Goal: Book appointment/travel/reservation

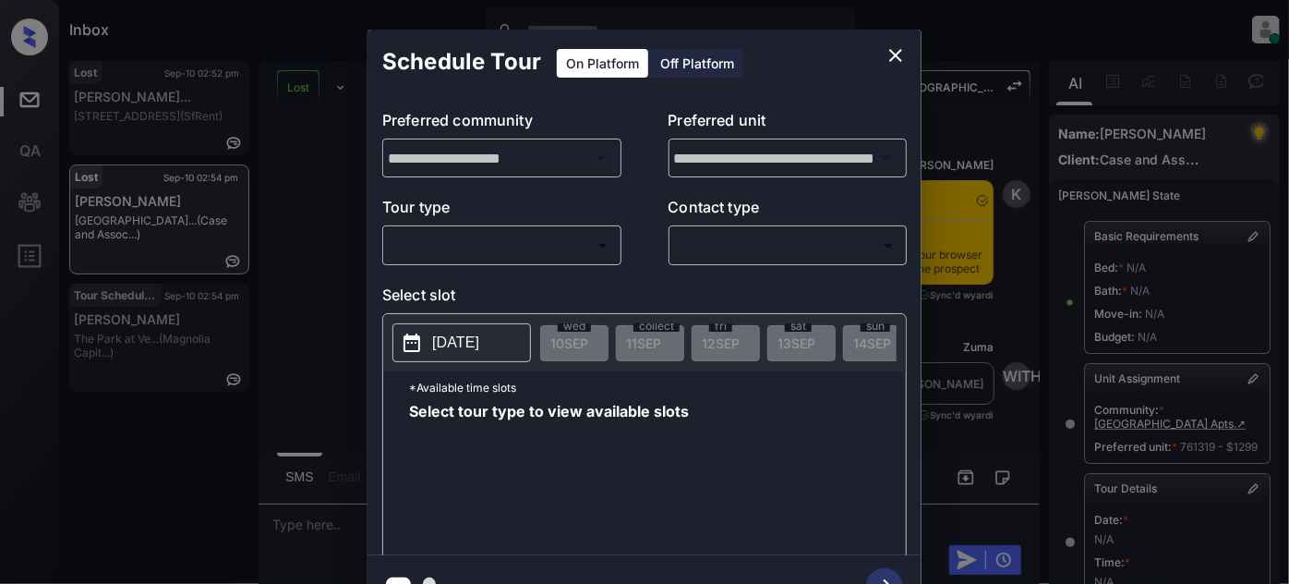
click at [539, 255] on body "Inbox [PERSON_NAME] Online Set yourself offline Set yourself on break Profile S…" at bounding box center [644, 292] width 1289 height 584
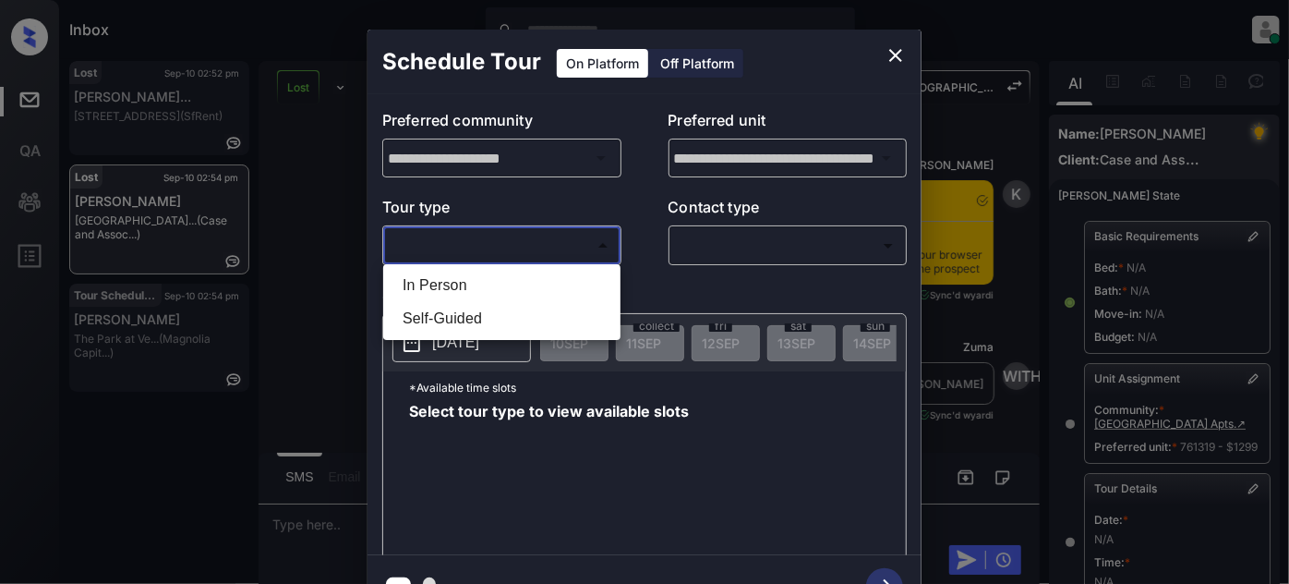
scroll to position [331, 0]
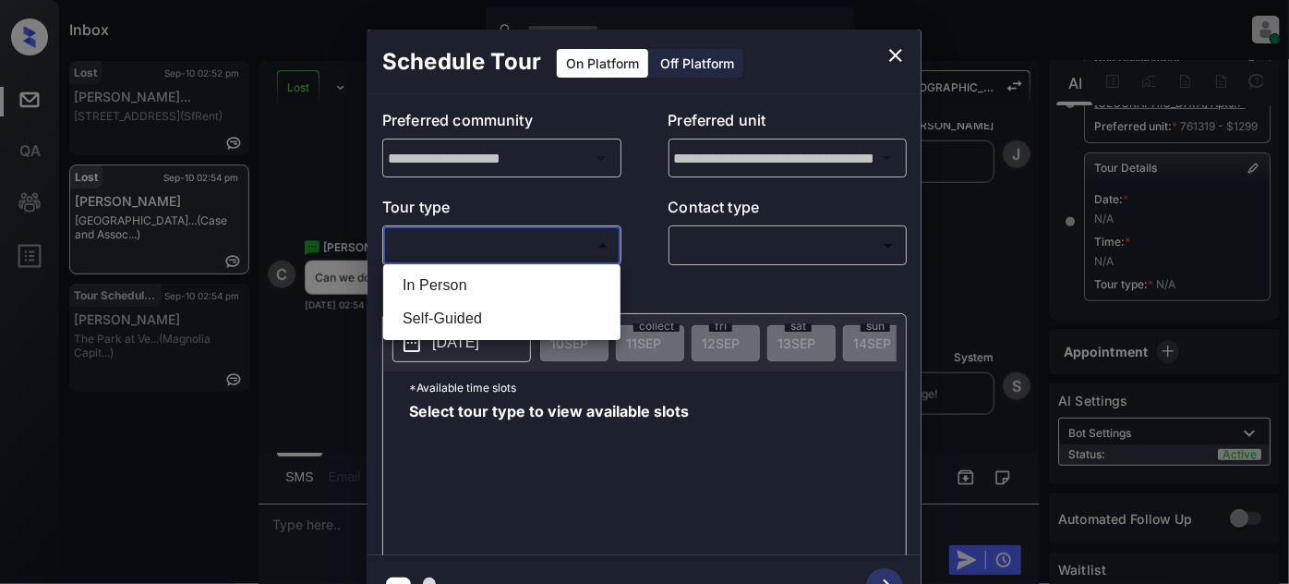
click at [495, 281] on li "In Person" at bounding box center [502, 285] width 228 height 33
type input "********"
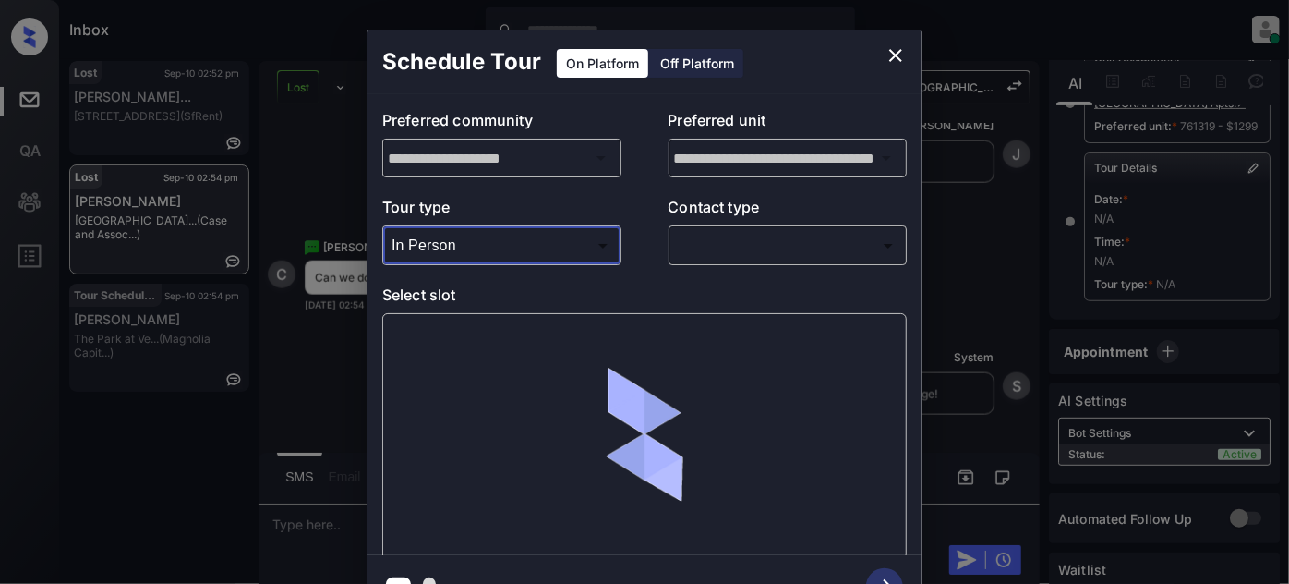
click at [750, 223] on p "Contact type" at bounding box center [788, 211] width 239 height 30
click at [741, 243] on body "Inbox Juan Carlos Manantan Online Set yourself offline Set yourself on break Pr…" at bounding box center [644, 292] width 1289 height 584
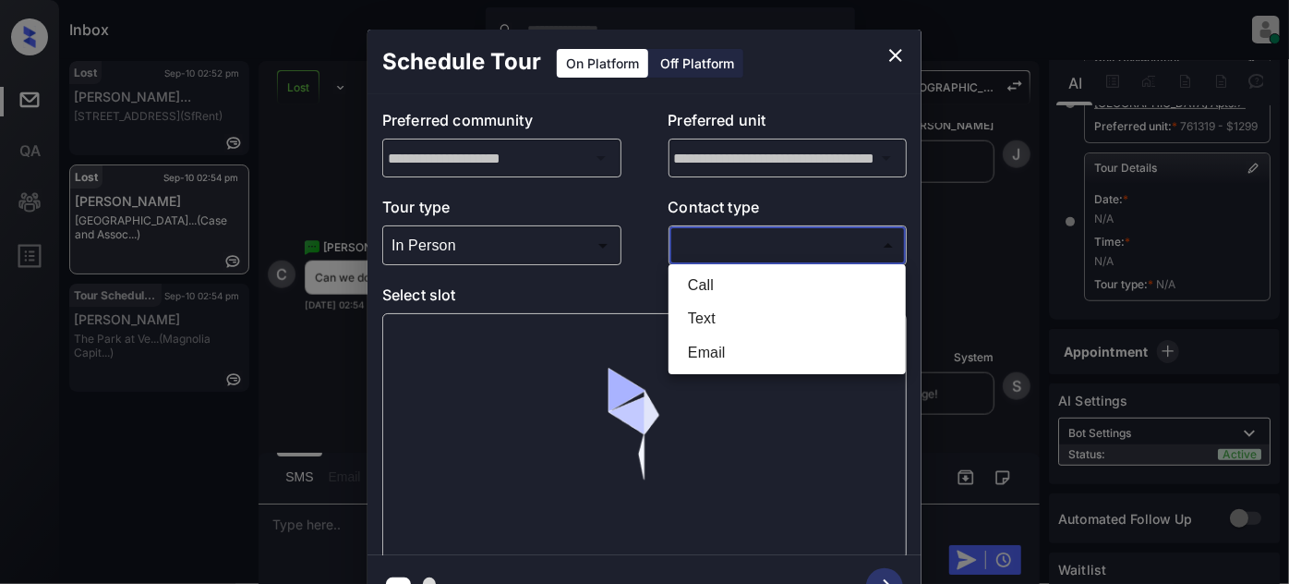
click at [708, 319] on li "Text" at bounding box center [787, 318] width 228 height 33
type input "****"
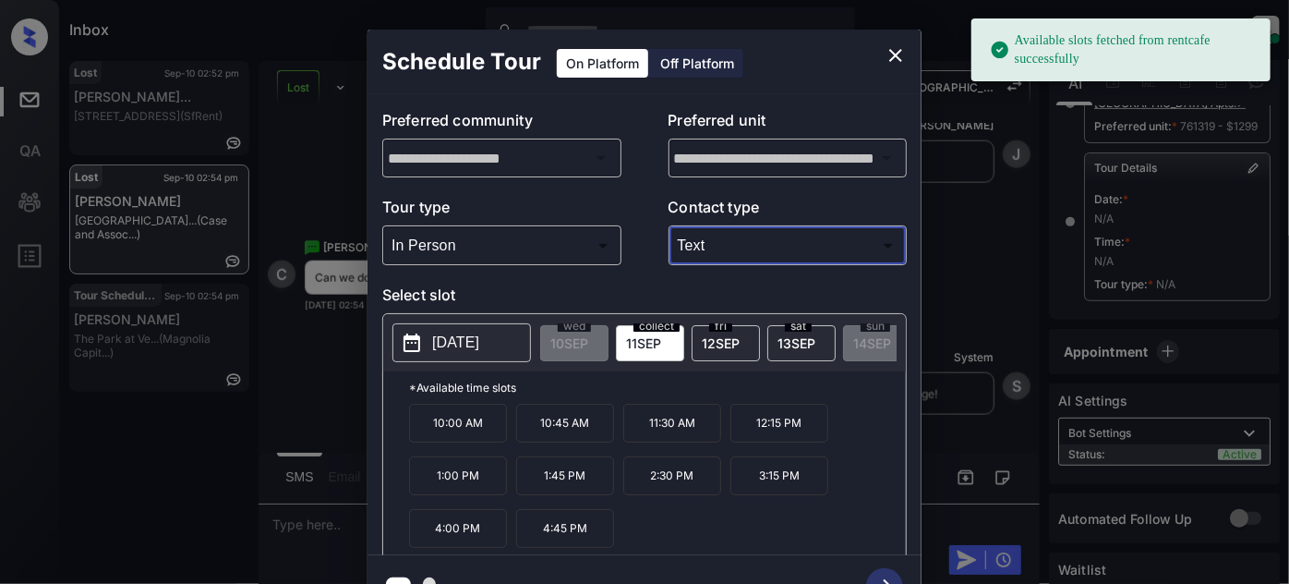
click at [444, 320] on div "2025-09-11 wed 10 SEP collect 11 SEP fri 12 SEP sat 13 SEP sun 14 SEP My 15 SEP…" at bounding box center [644, 342] width 523 height 57
click at [492, 317] on div "2025-09-11 wed 10 SEP collect 11 SEP fri 12 SEP sat 13 SEP sun 14 SEP My 15 SEP…" at bounding box center [644, 342] width 523 height 57
click at [479, 334] on p "2025-09-11" at bounding box center [455, 342] width 47 height 22
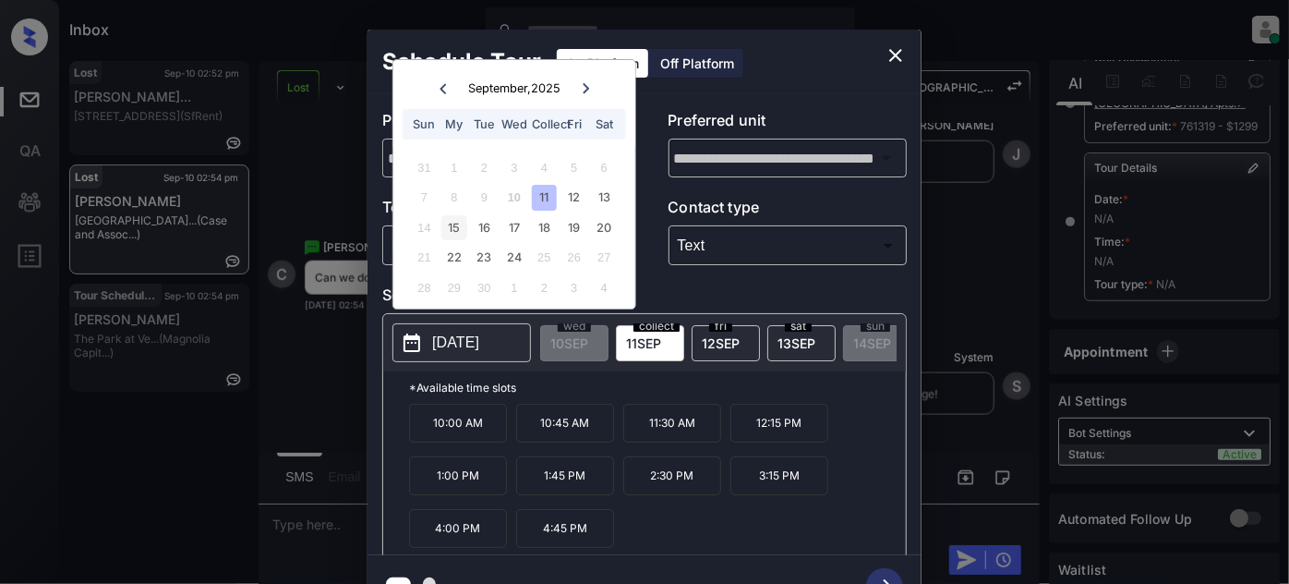
click at [445, 231] on div "15" at bounding box center [453, 227] width 25 height 25
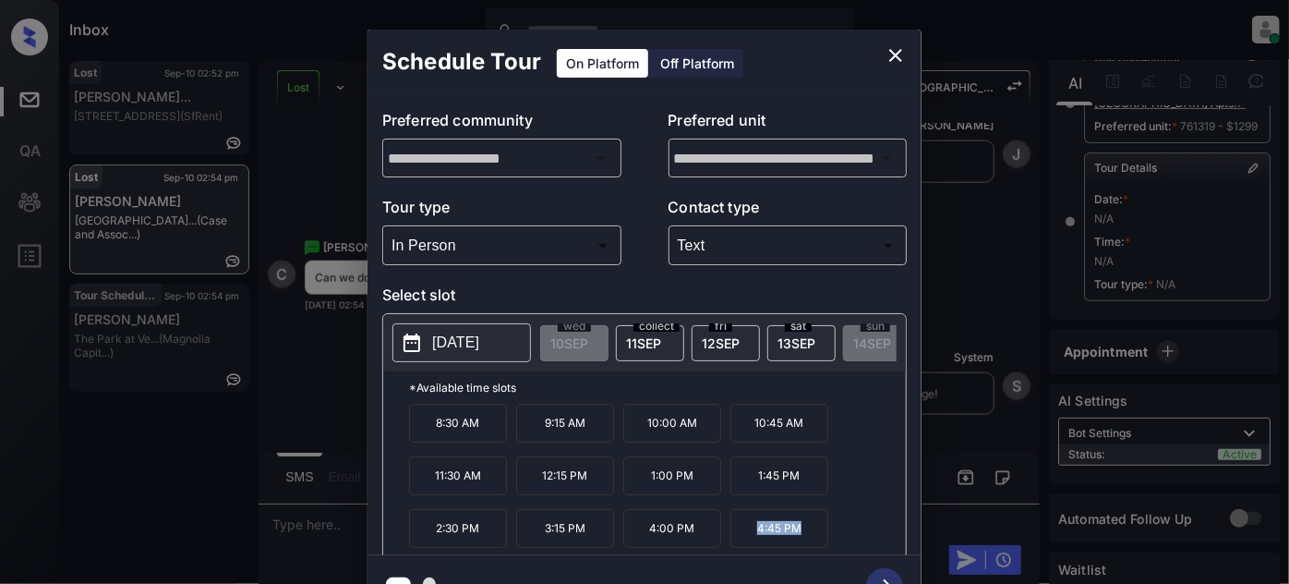
drag, startPoint x: 825, startPoint y: 534, endPoint x: 748, endPoint y: 531, distance: 76.7
click at [748, 531] on p "4:45 PM" at bounding box center [779, 528] width 98 height 39
copy font "4:45 PM"
click at [895, 51] on icon "close" at bounding box center [896, 55] width 22 height 22
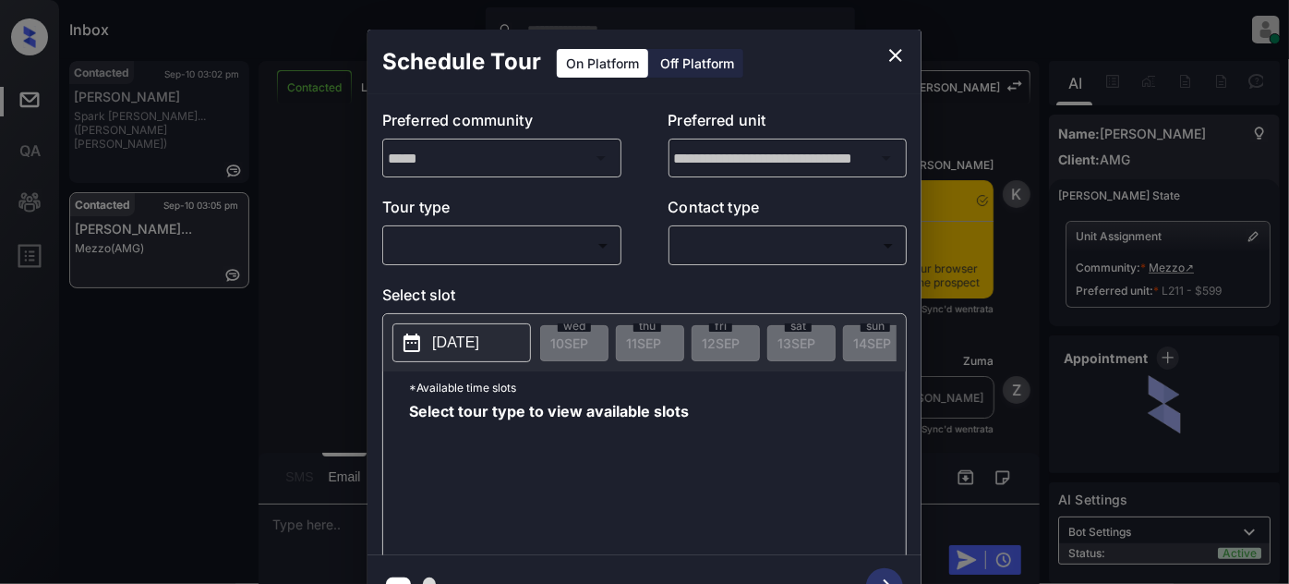
scroll to position [2100, 0]
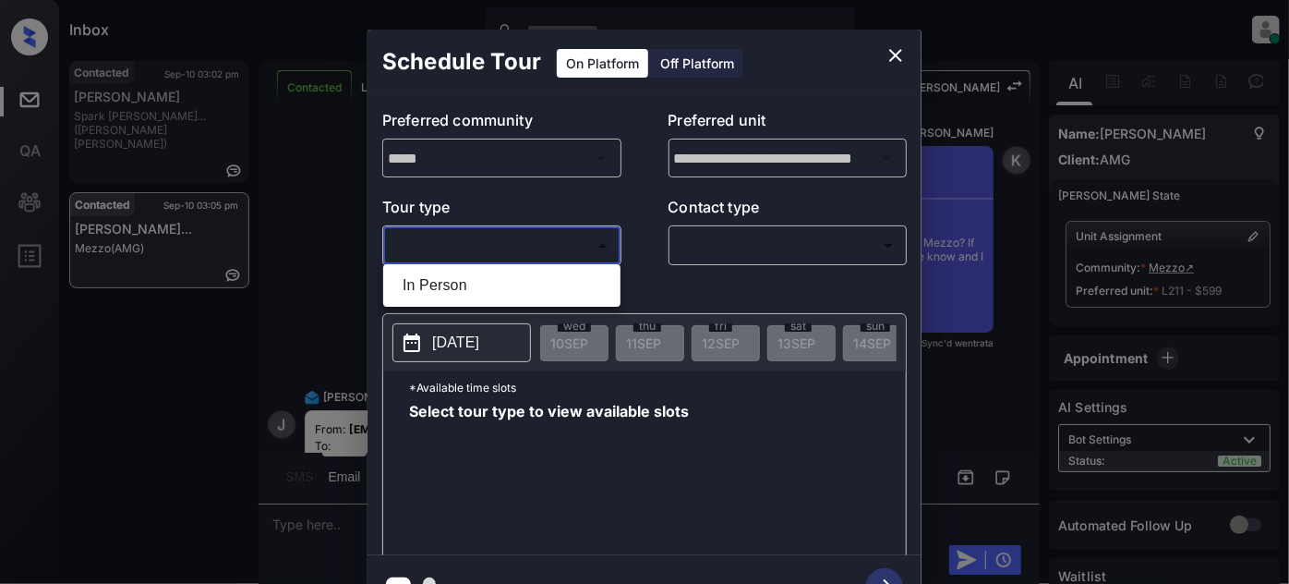
click at [497, 232] on body "Inbox Juan Carlos Manantan Online Set yourself offline Set yourself on break Pr…" at bounding box center [644, 292] width 1289 height 584
click at [467, 279] on li "In Person" at bounding box center [502, 285] width 228 height 33
type input "********"
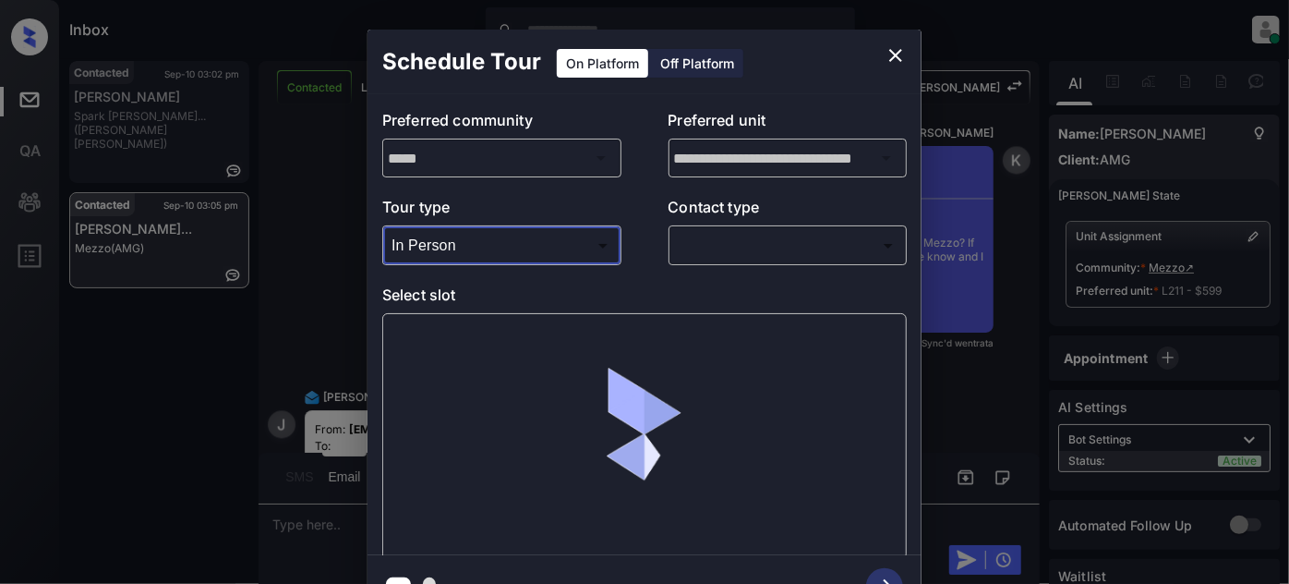
click at [756, 248] on body "Inbox Juan Carlos Manantan Online Set yourself offline Set yourself on break Pr…" at bounding box center [644, 292] width 1289 height 584
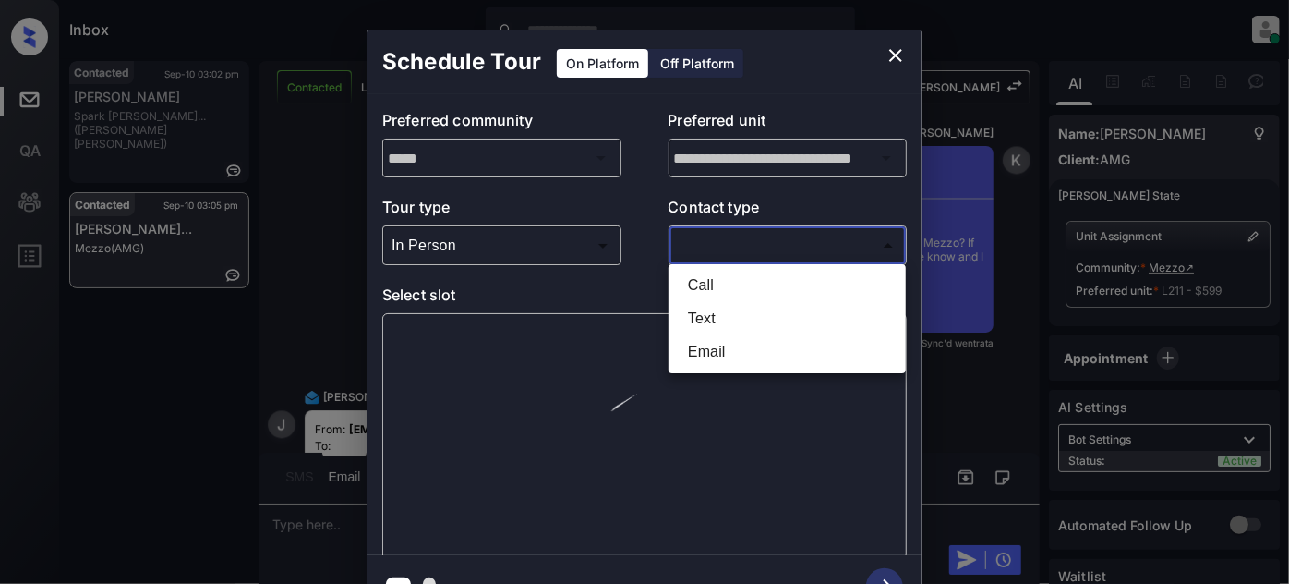
click at [735, 326] on li "Text" at bounding box center [787, 318] width 228 height 33
type input "****"
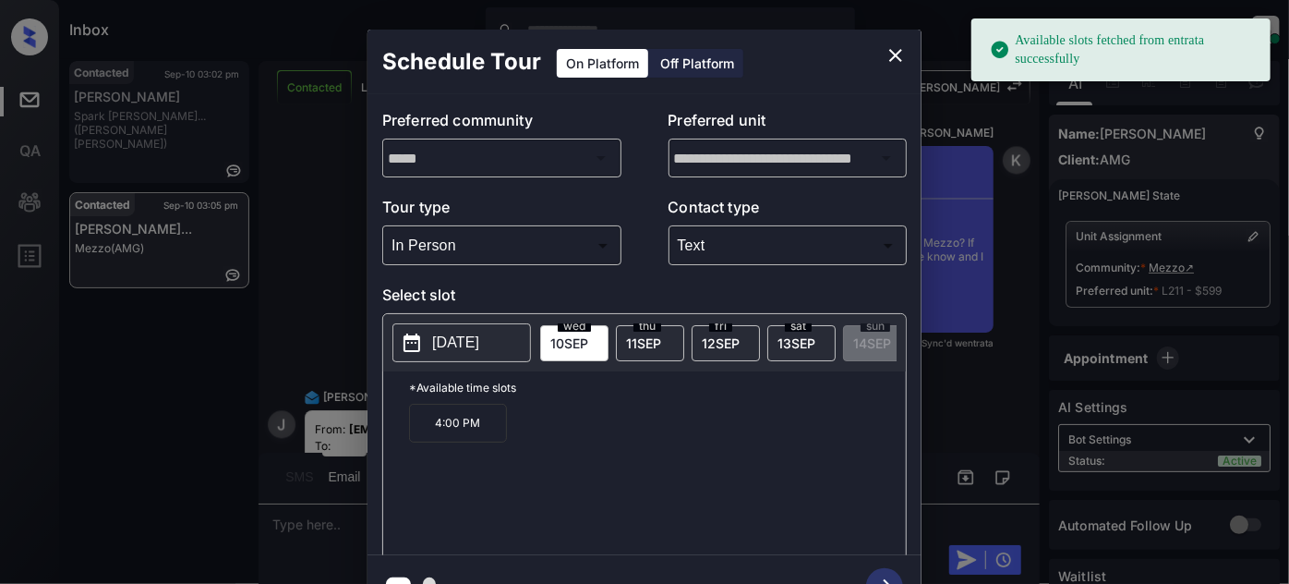
click at [454, 336] on p "[DATE]" at bounding box center [455, 342] width 47 height 22
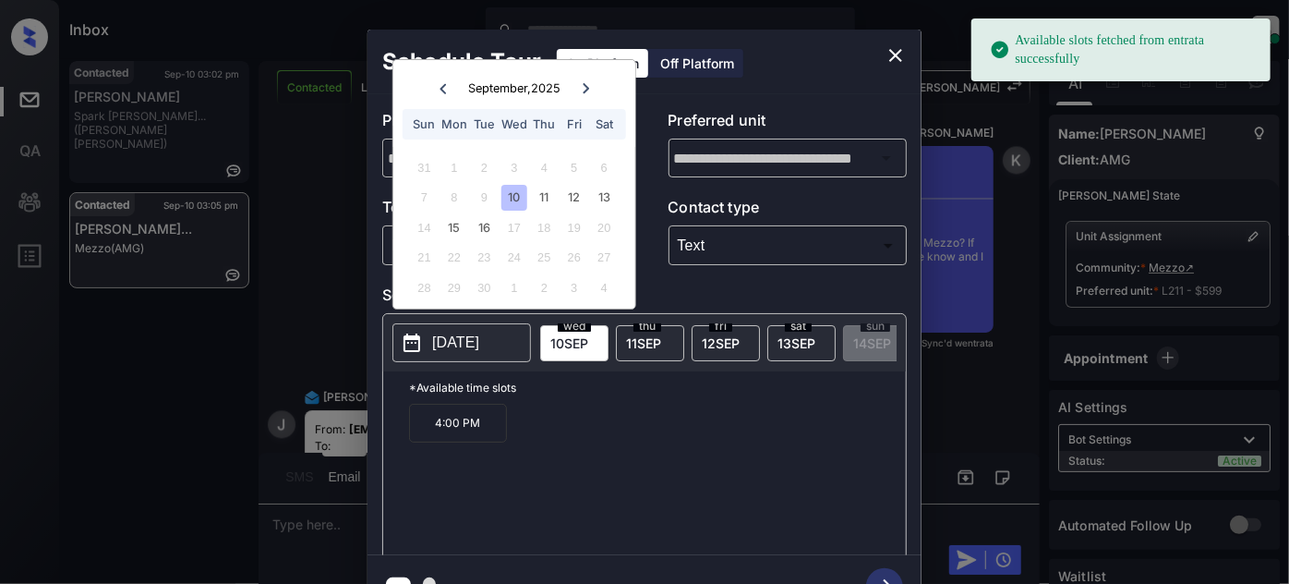
click at [896, 47] on icon "close" at bounding box center [896, 55] width 22 height 22
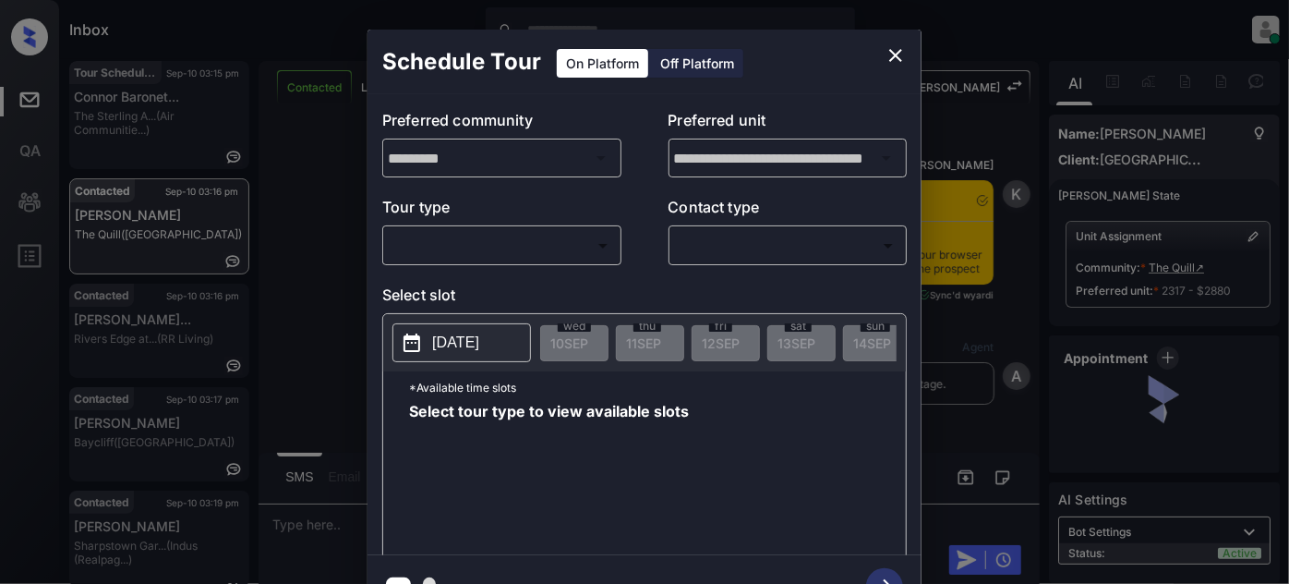
scroll to position [4912, 0]
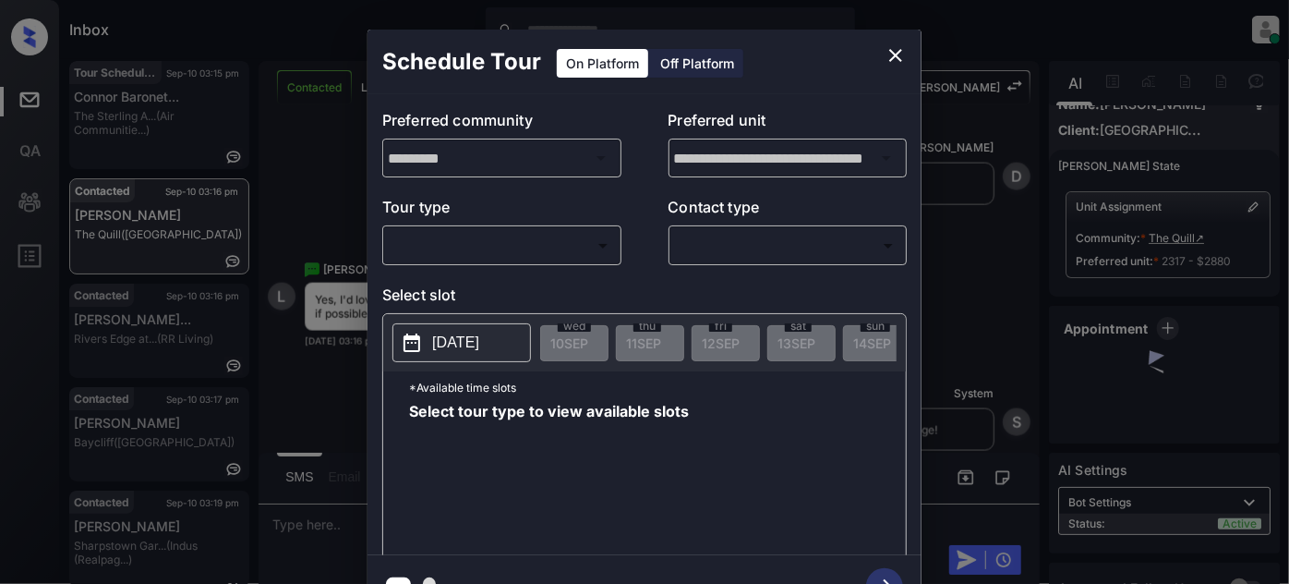
click at [600, 251] on body "Inbox Juan Carlos Manantan Online Set yourself offline Set yourself on break Pr…" at bounding box center [644, 292] width 1289 height 584
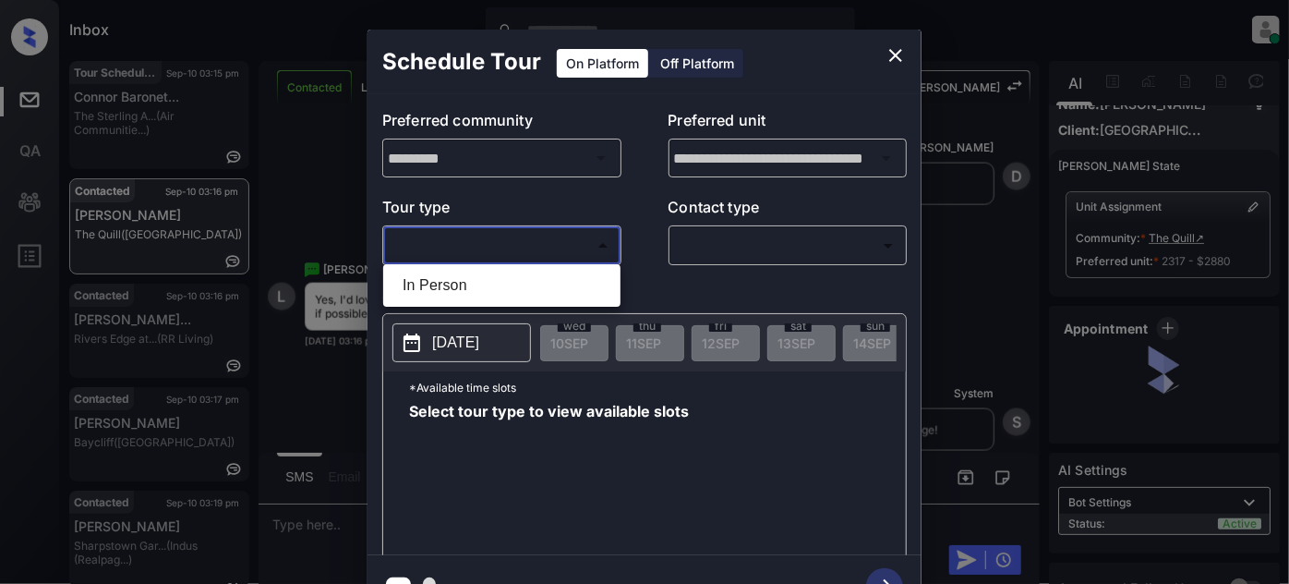
click at [534, 280] on li "In Person" at bounding box center [502, 285] width 228 height 33
type input "********"
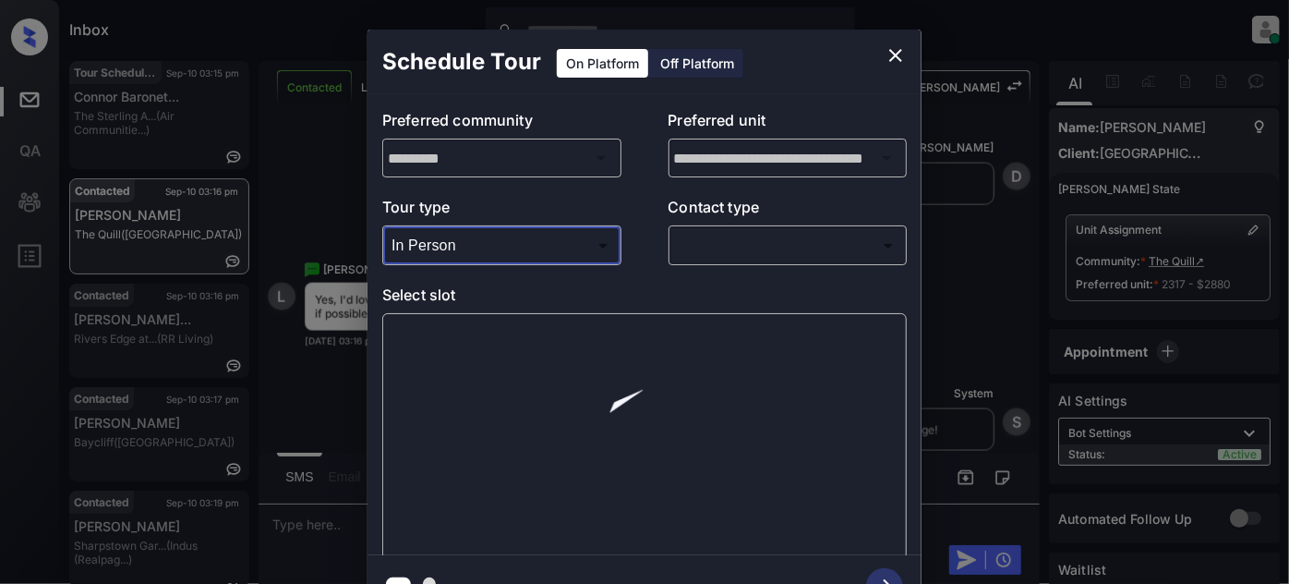
scroll to position [19, 0]
click at [726, 241] on body "Inbox Juan Carlos Manantan Online Set yourself offline Set yourself on break Pr…" at bounding box center [644, 292] width 1289 height 584
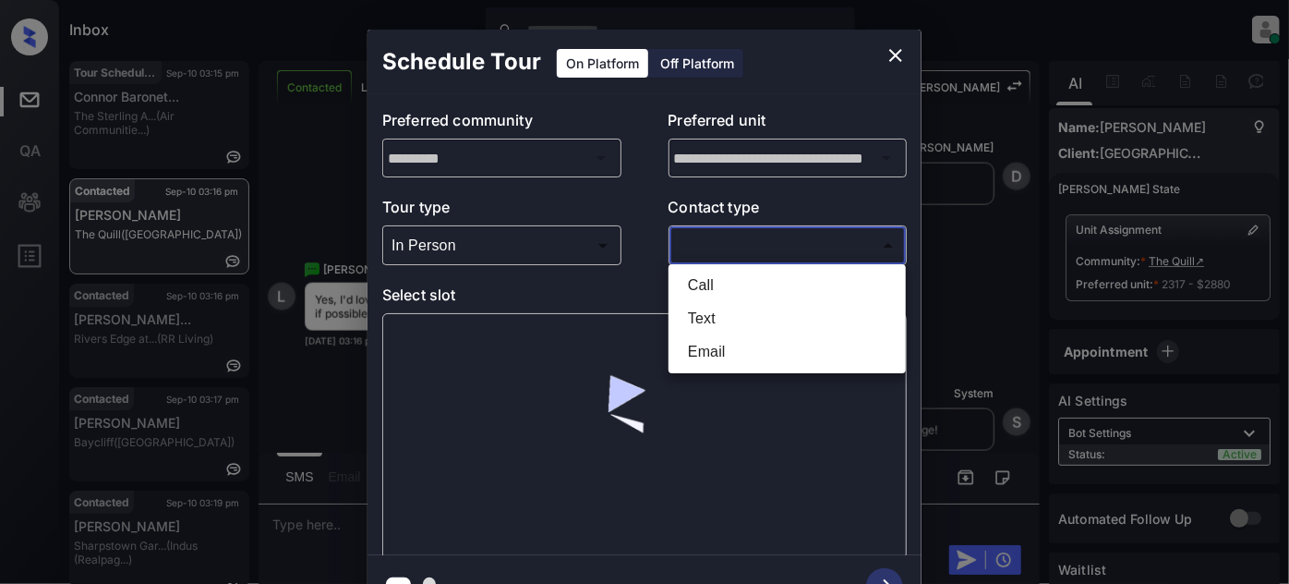
click at [708, 310] on li "Text" at bounding box center [787, 318] width 228 height 33
type input "****"
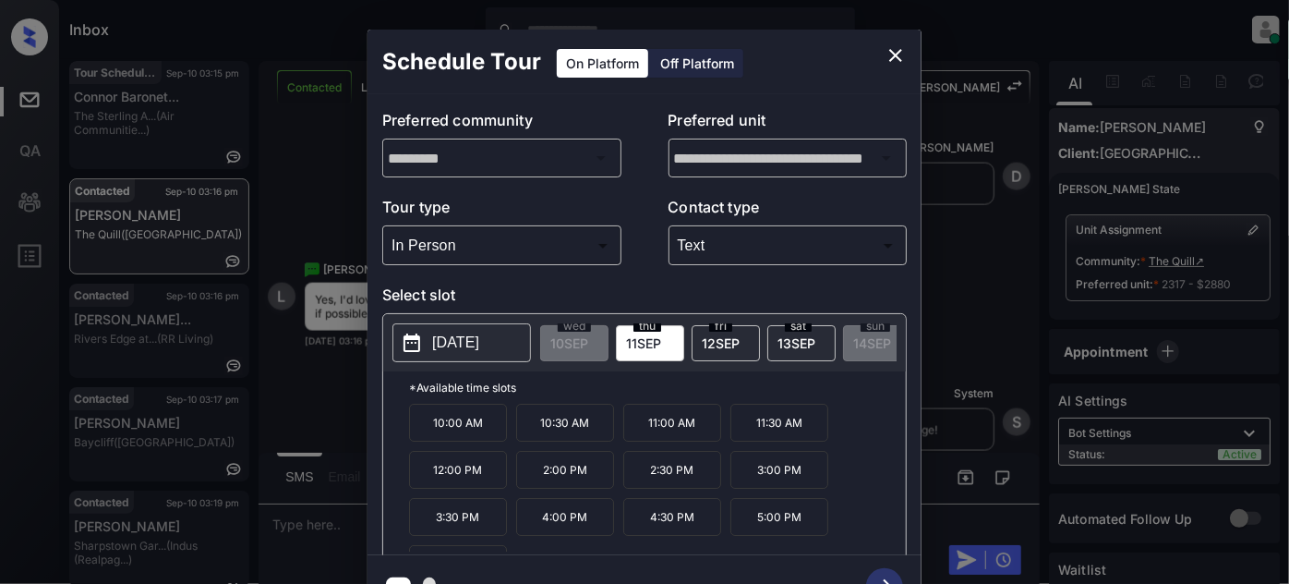
click at [798, 336] on span "13 SEP" at bounding box center [796, 343] width 38 height 16
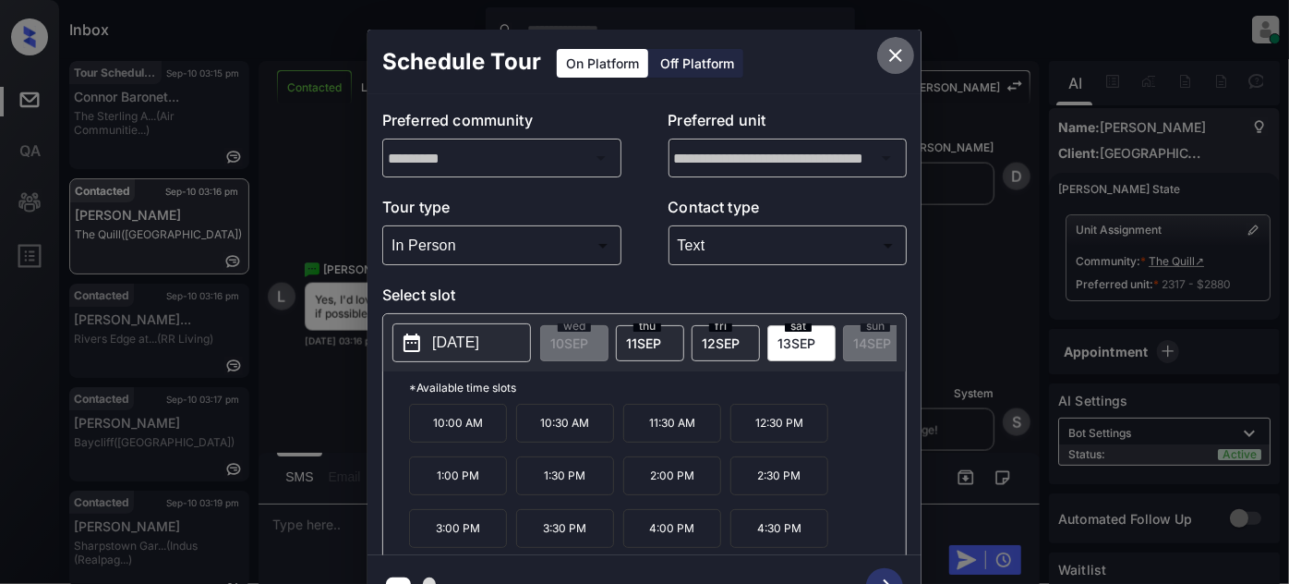
click at [895, 51] on icon "close" at bounding box center [896, 55] width 22 height 22
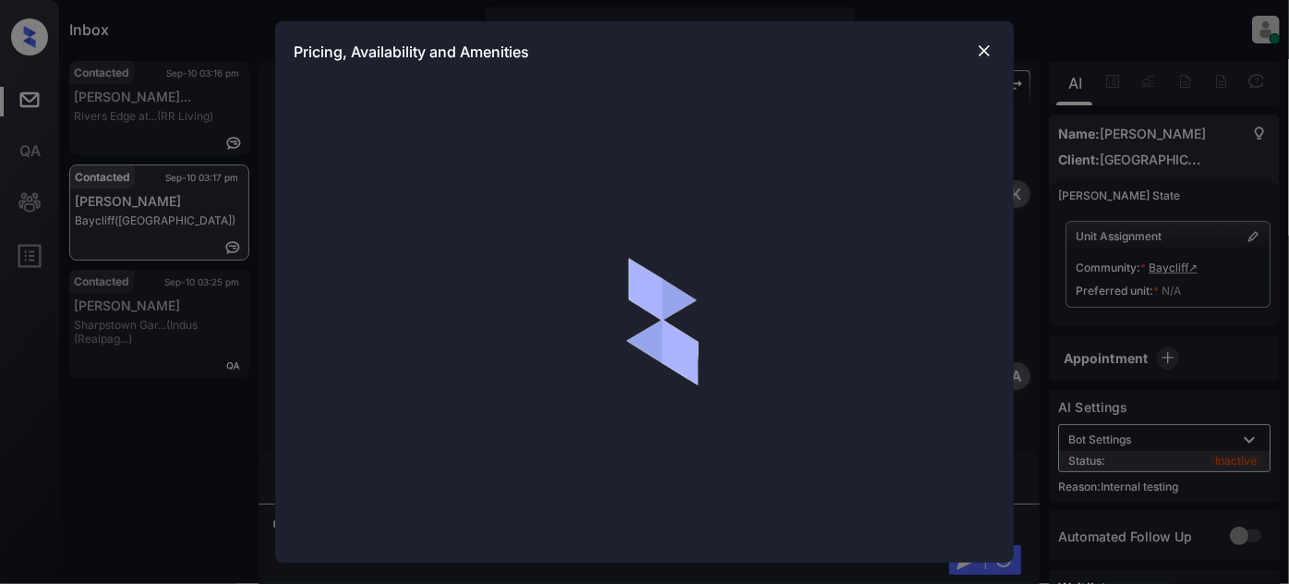
scroll to position [1116, 0]
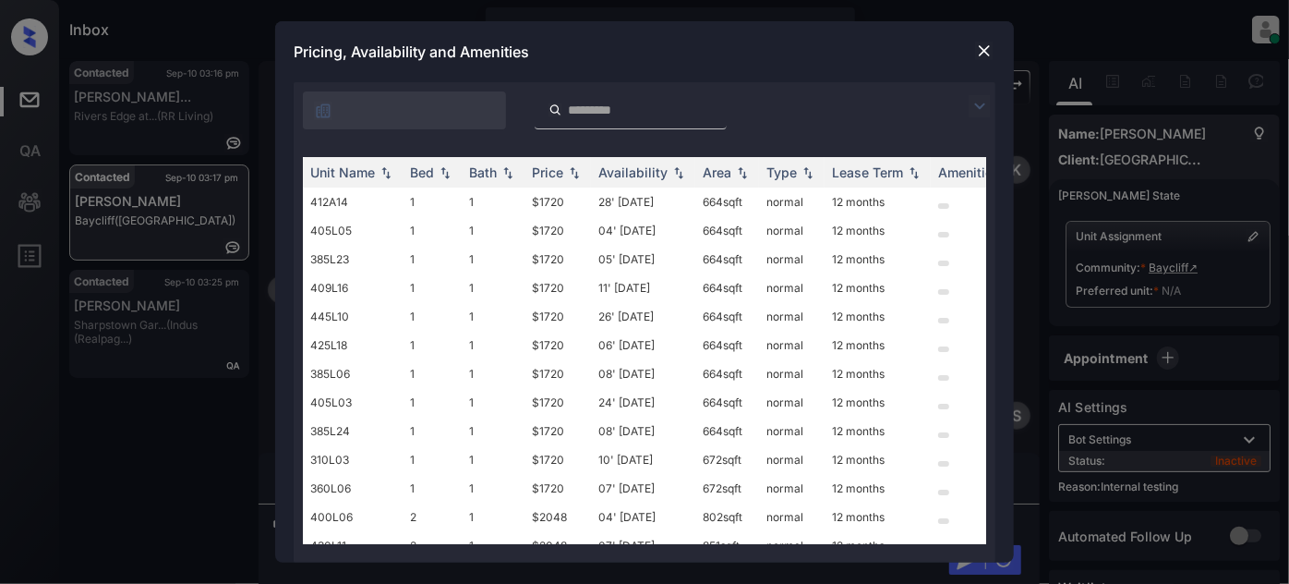
click at [985, 98] on img at bounding box center [980, 106] width 22 height 22
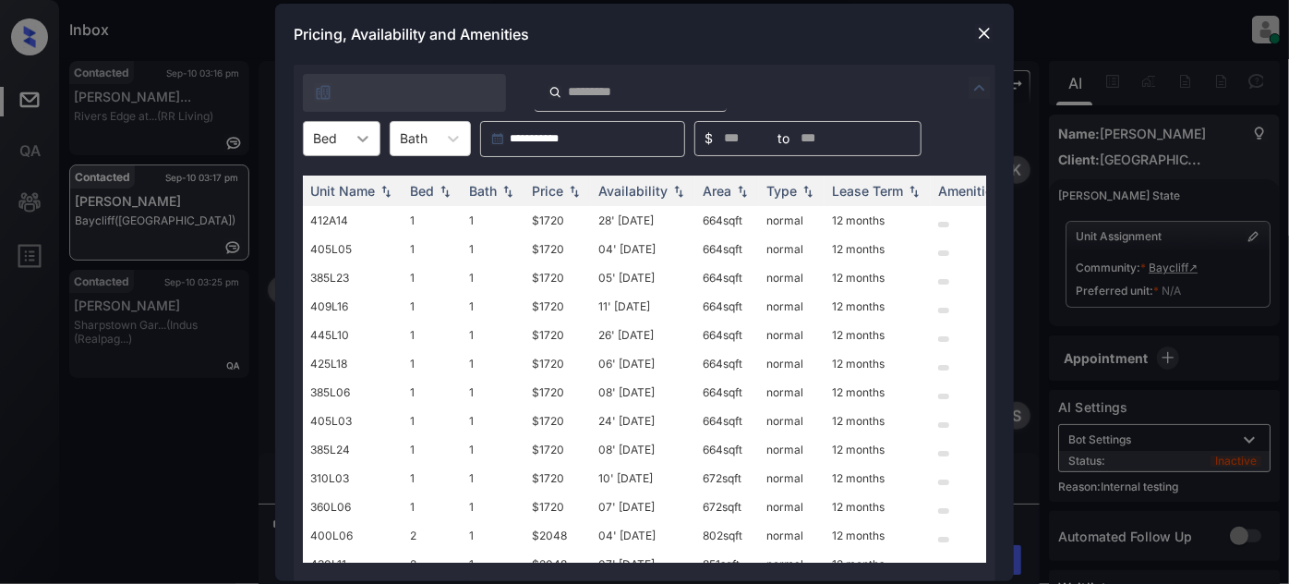
click at [372, 135] on div at bounding box center [362, 138] width 33 height 33
click at [336, 207] on div "2" at bounding box center [342, 216] width 78 height 33
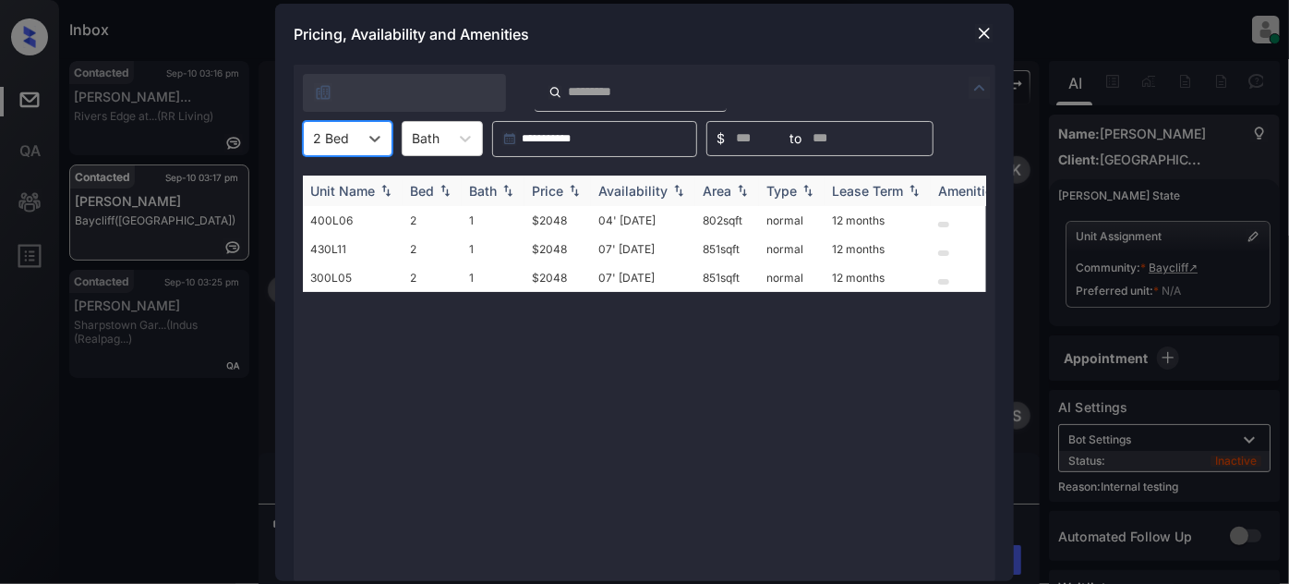
click at [554, 190] on div "Price" at bounding box center [547, 191] width 31 height 16
click at [630, 215] on td "04' Sep 25" at bounding box center [643, 220] width 104 height 29
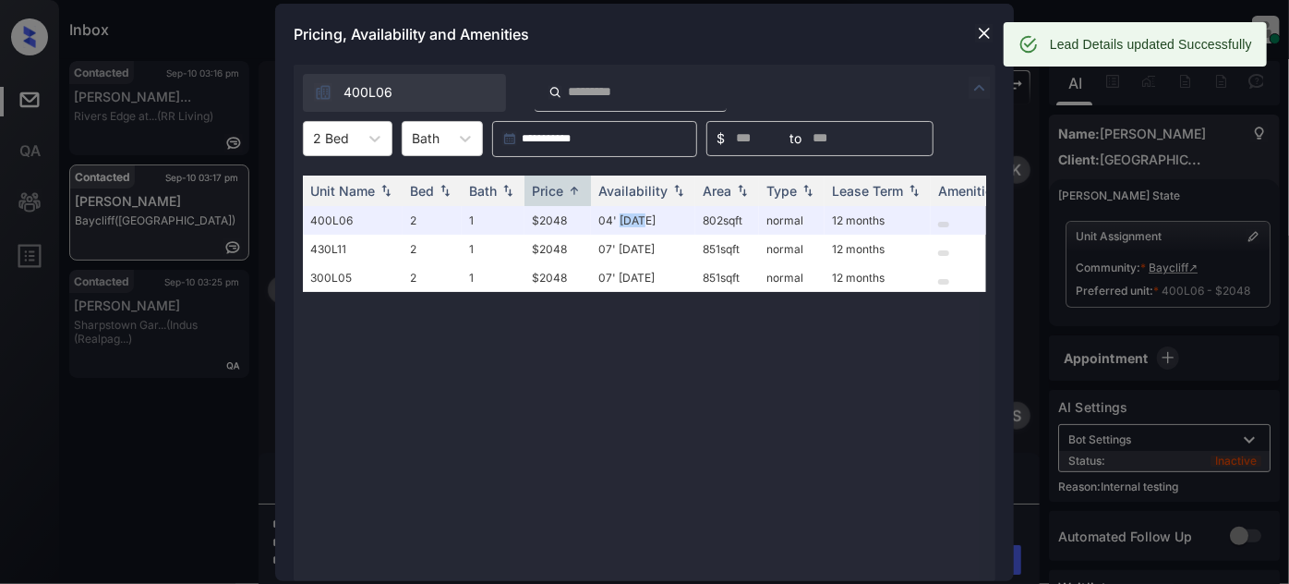
click at [982, 40] on img at bounding box center [984, 33] width 18 height 18
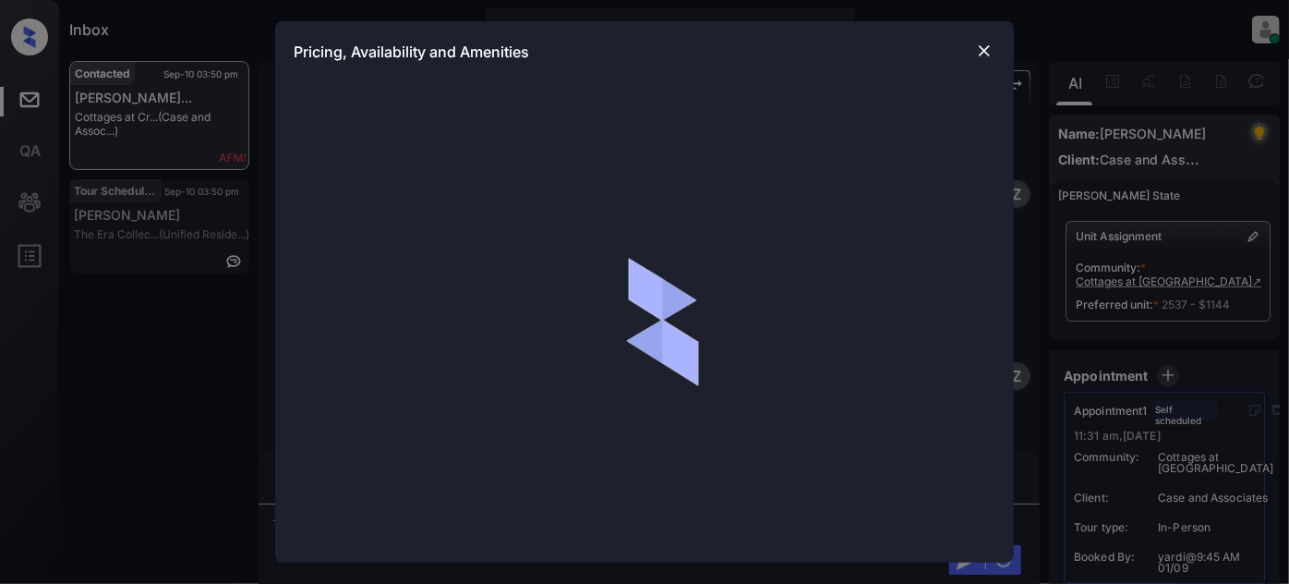
scroll to position [5162, 0]
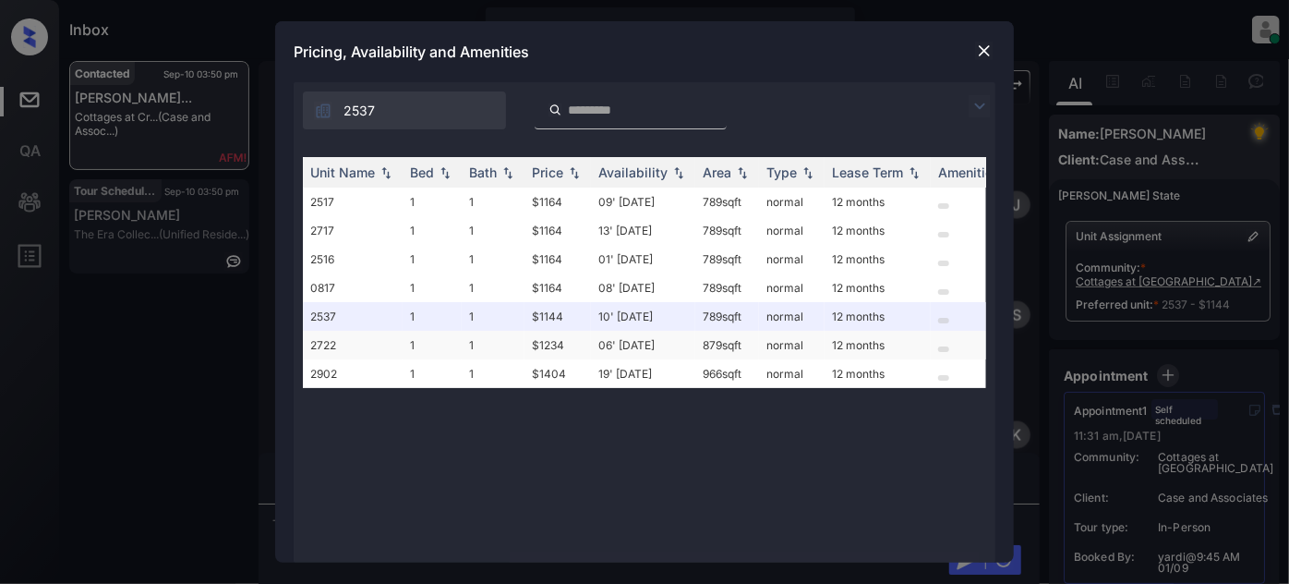
click at [629, 344] on td "06' [DATE]" at bounding box center [643, 345] width 104 height 29
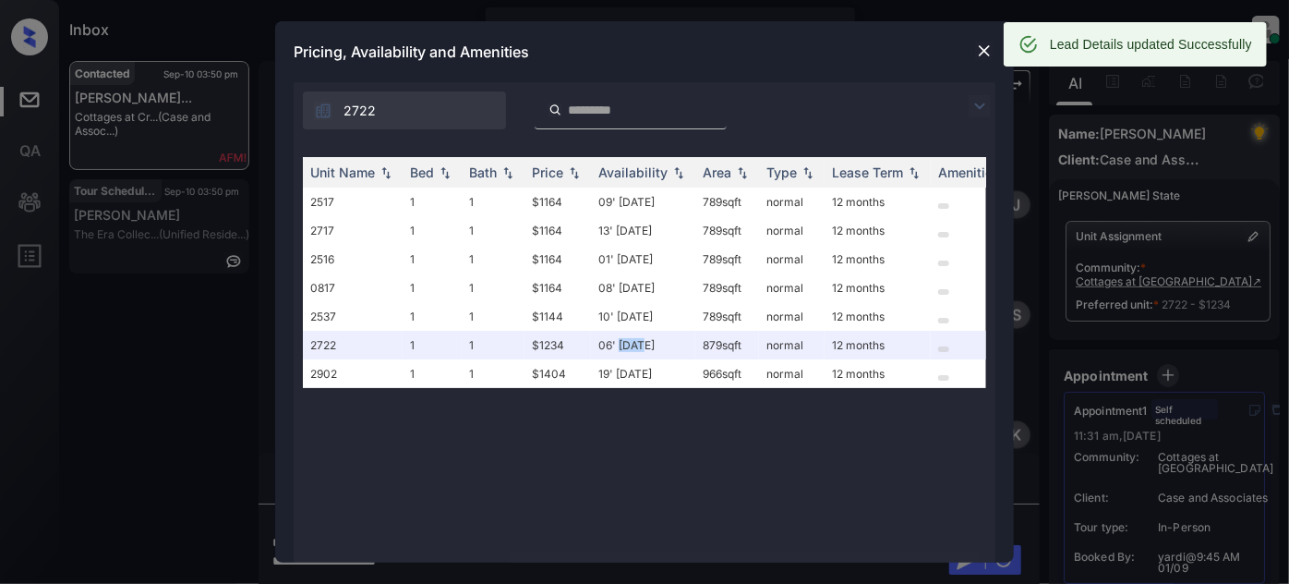
click at [982, 49] on img at bounding box center [984, 51] width 18 height 18
